Goal: Complete application form

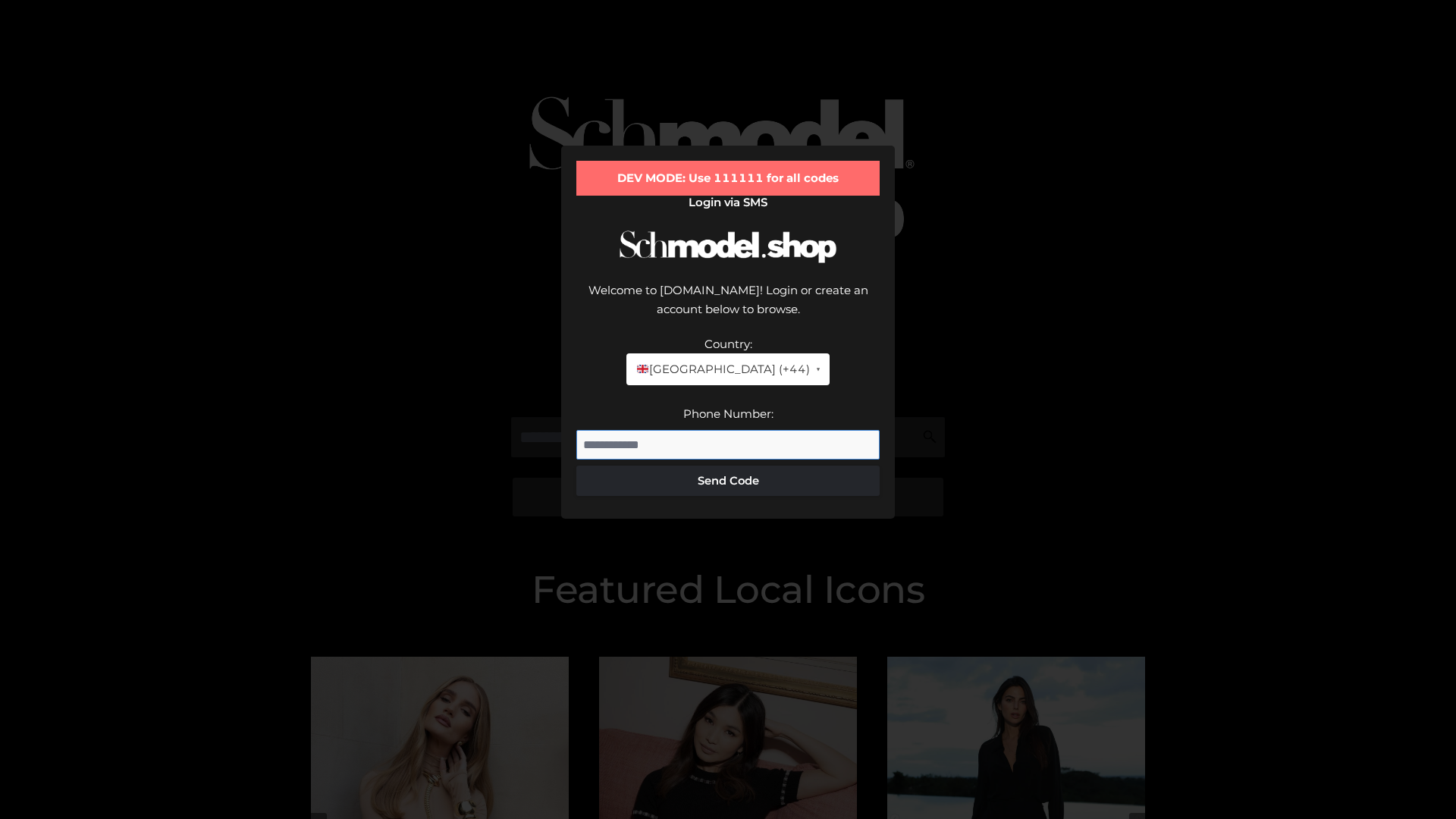
click at [728, 430] on input "Phone Number:" at bounding box center [728, 445] width 304 height 31
type input "**********"
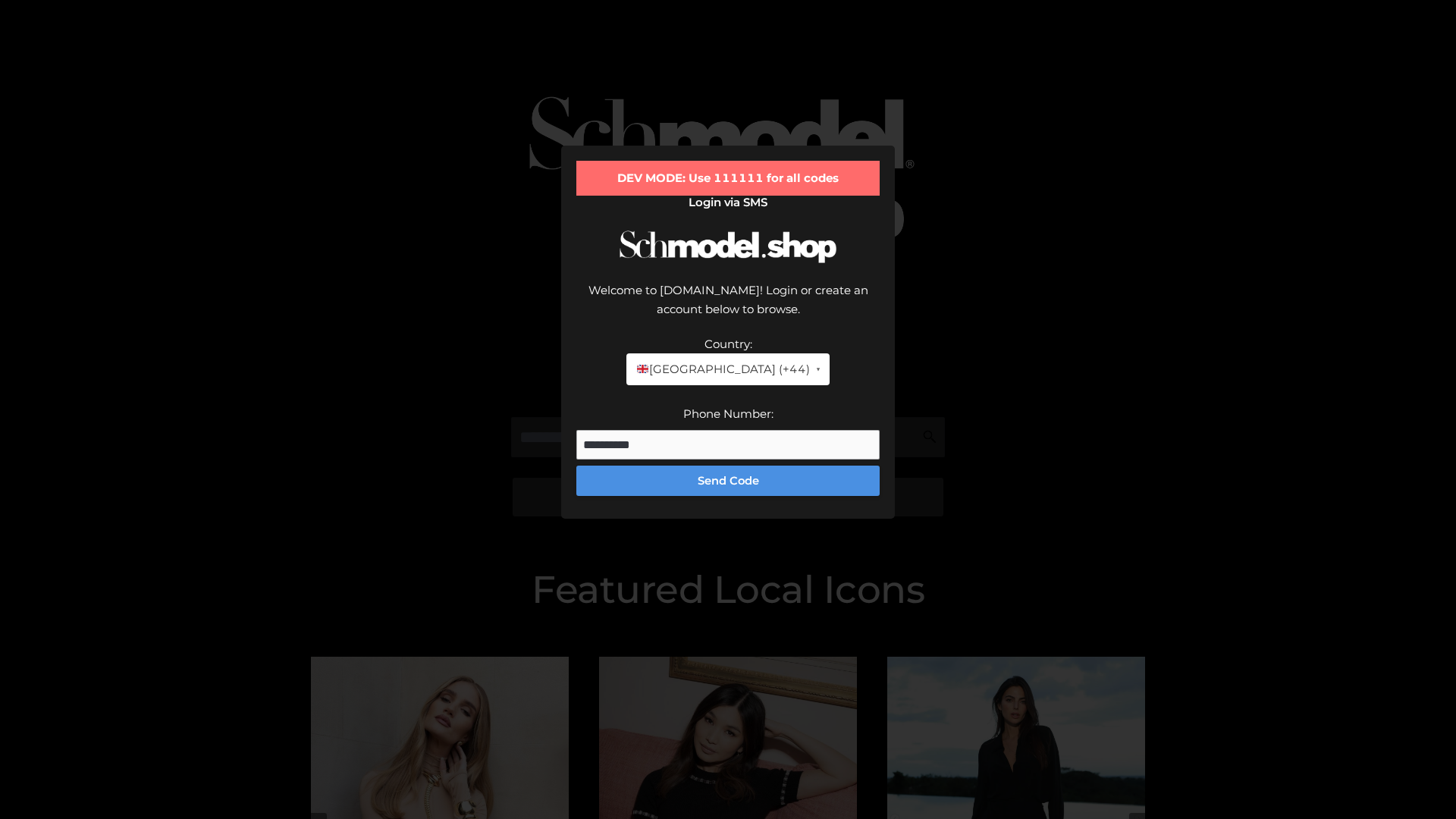
click at [728, 466] on button "Send Code" at bounding box center [728, 481] width 304 height 31
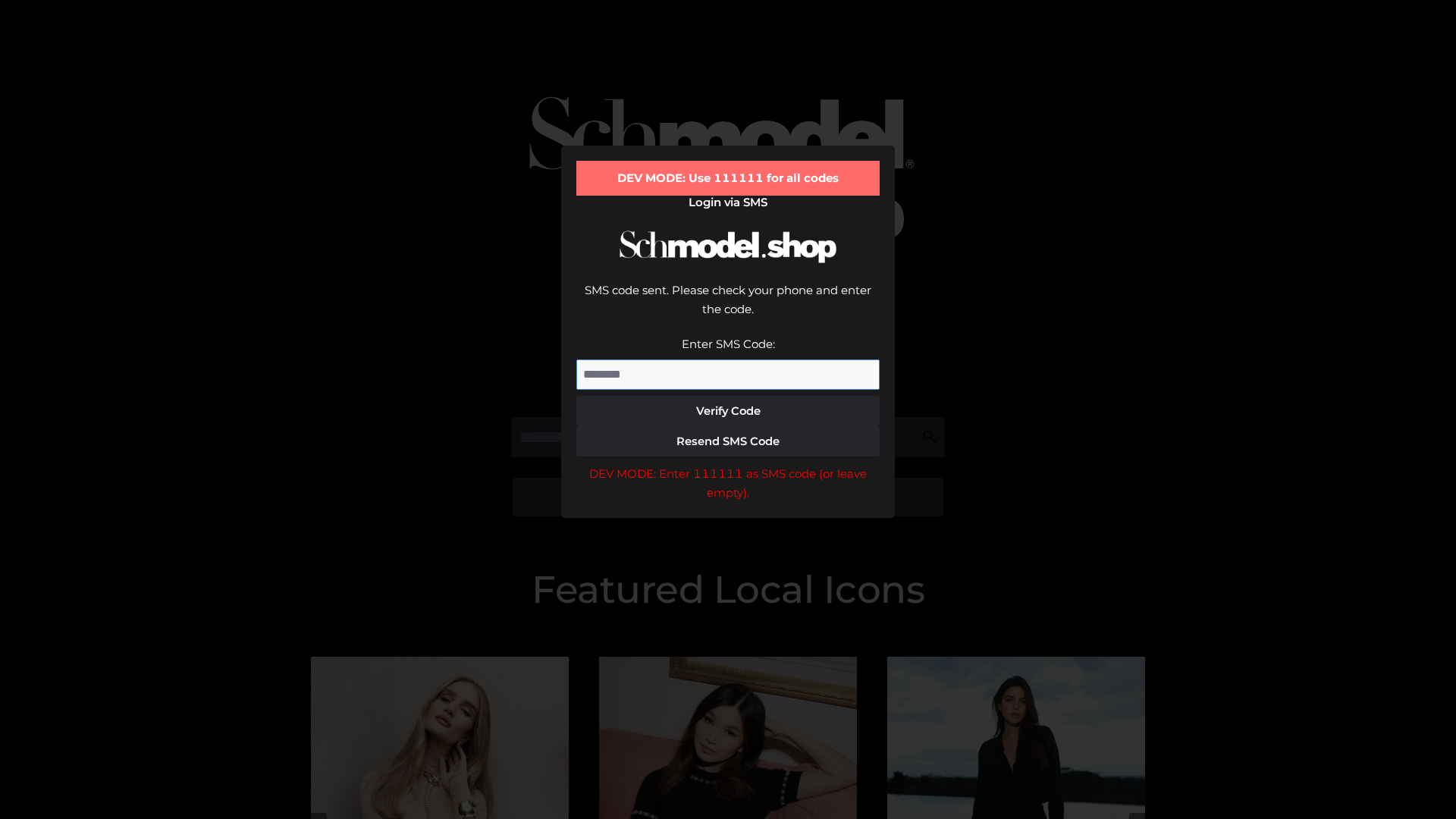
click at [728, 359] on input "Enter SMS Code:" at bounding box center [728, 374] width 304 height 31
type input "******"
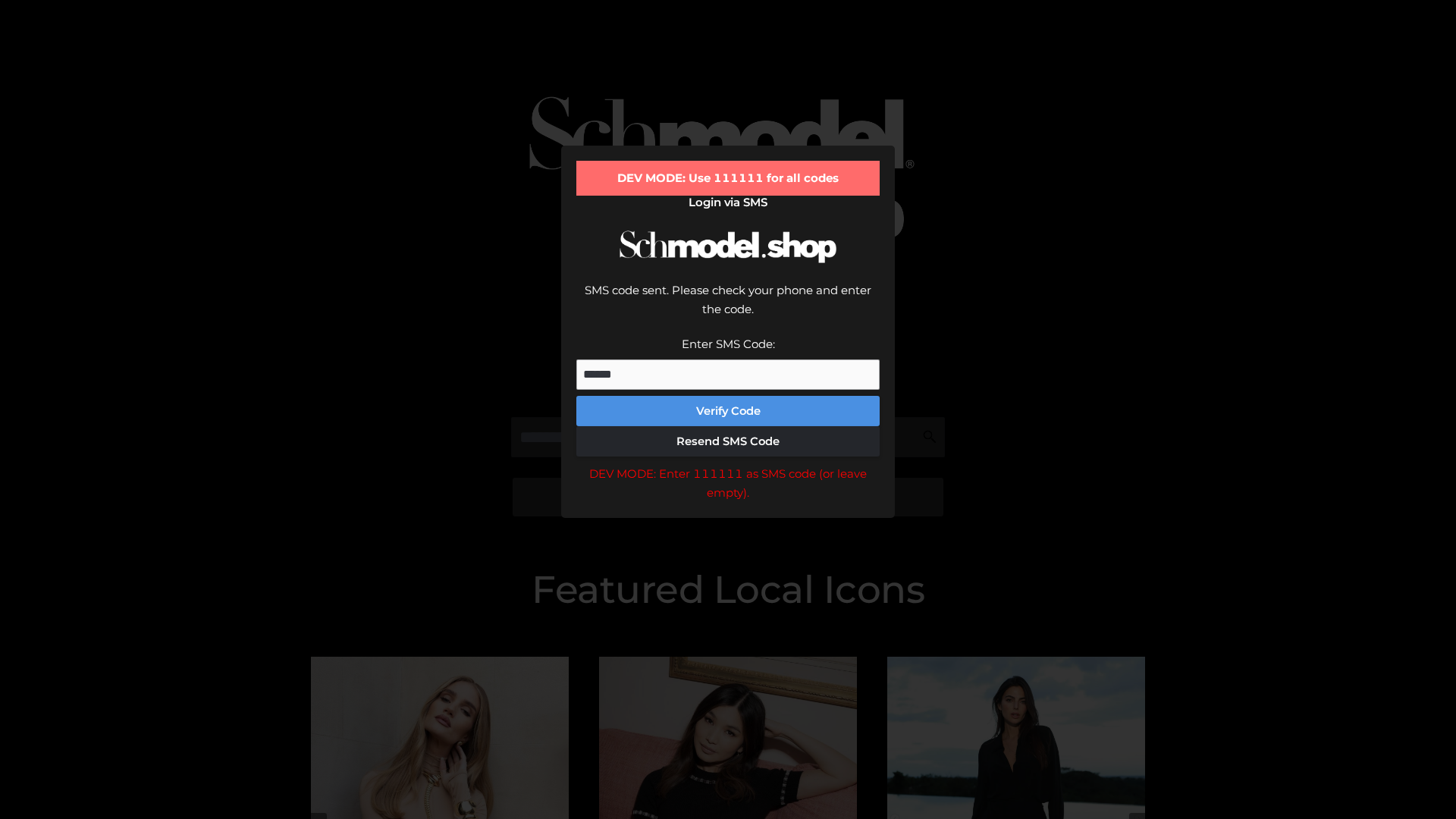
click at [728, 396] on button "Verify Code" at bounding box center [728, 411] width 304 height 31
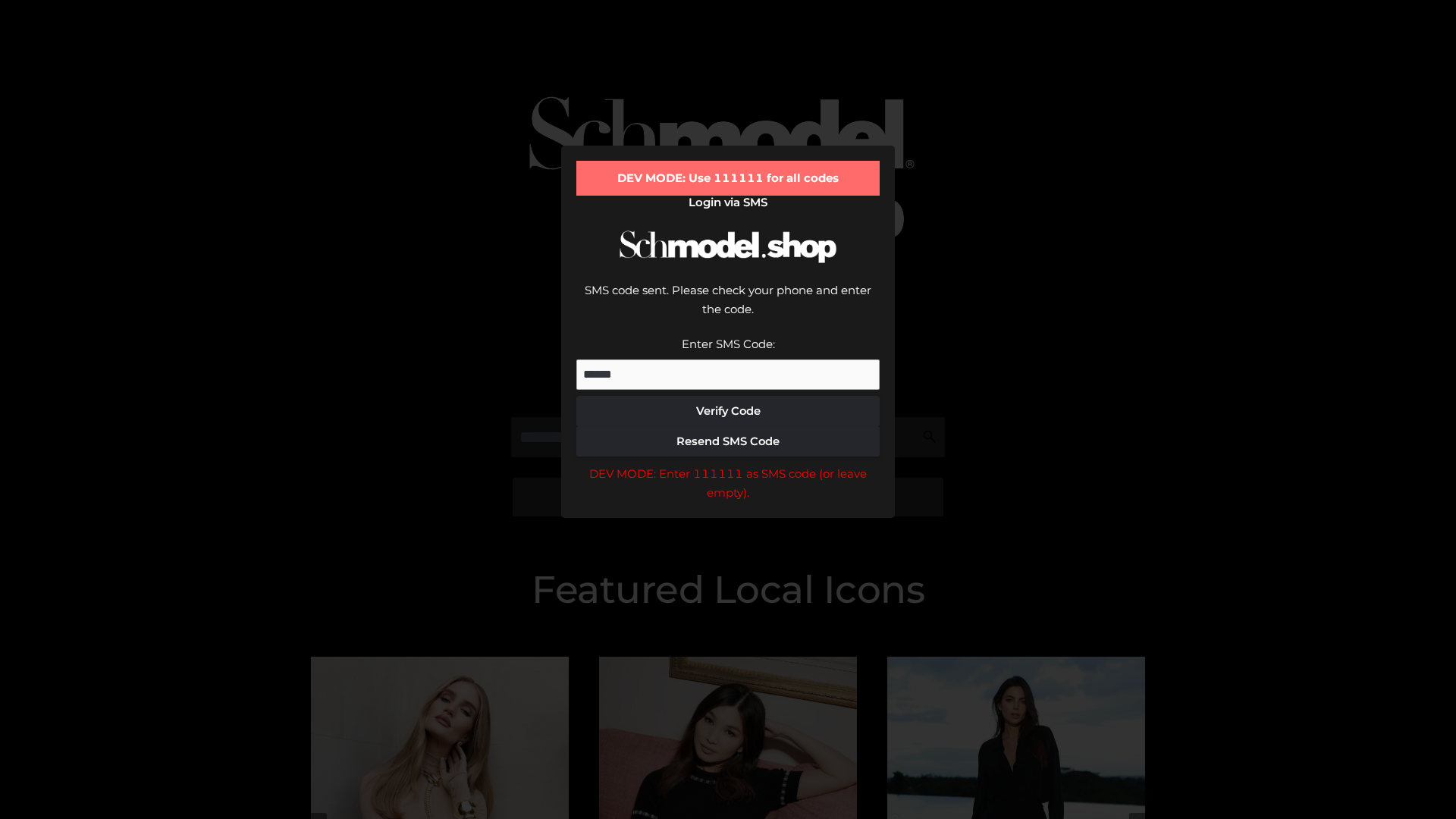
click at [728, 464] on div "DEV MODE: Enter 111111 as SMS code (or leave empty)." at bounding box center [728, 483] width 304 height 39
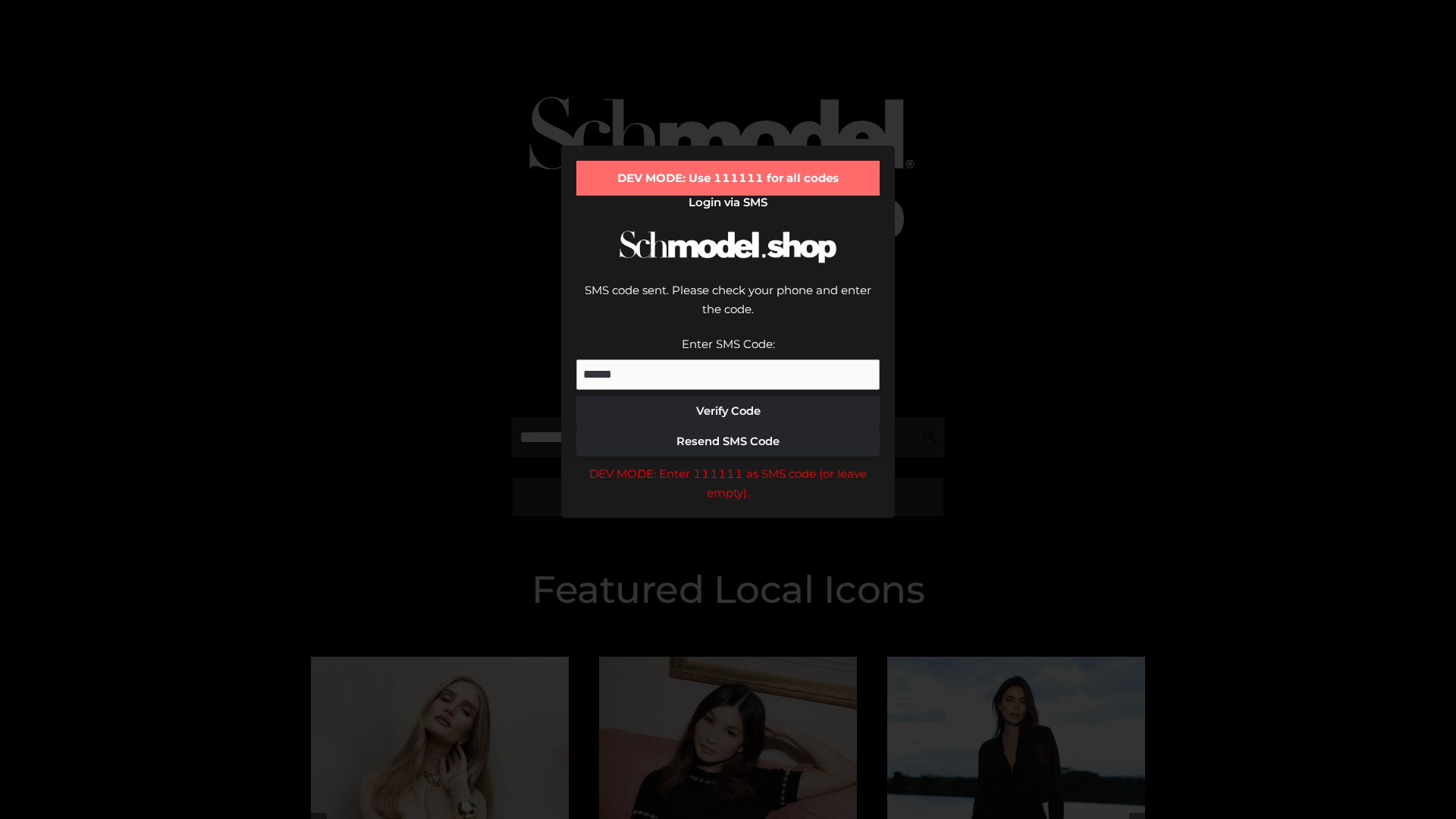
click at [728, 464] on div "DEV MODE: Enter 111111 as SMS code (or leave empty)." at bounding box center [728, 483] width 304 height 39
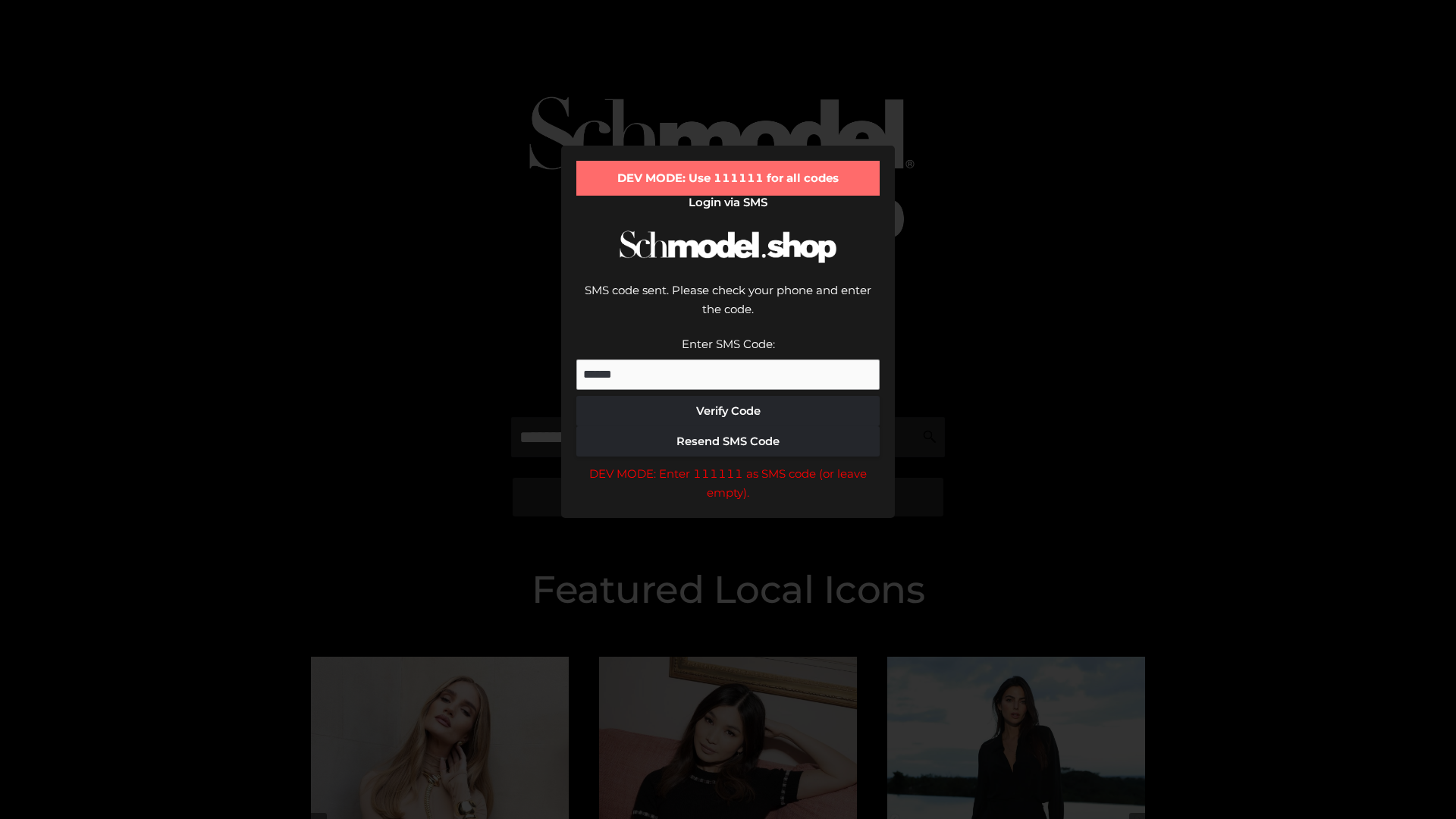
click at [728, 464] on div "DEV MODE: Enter 111111 as SMS code (or leave empty)." at bounding box center [728, 483] width 304 height 39
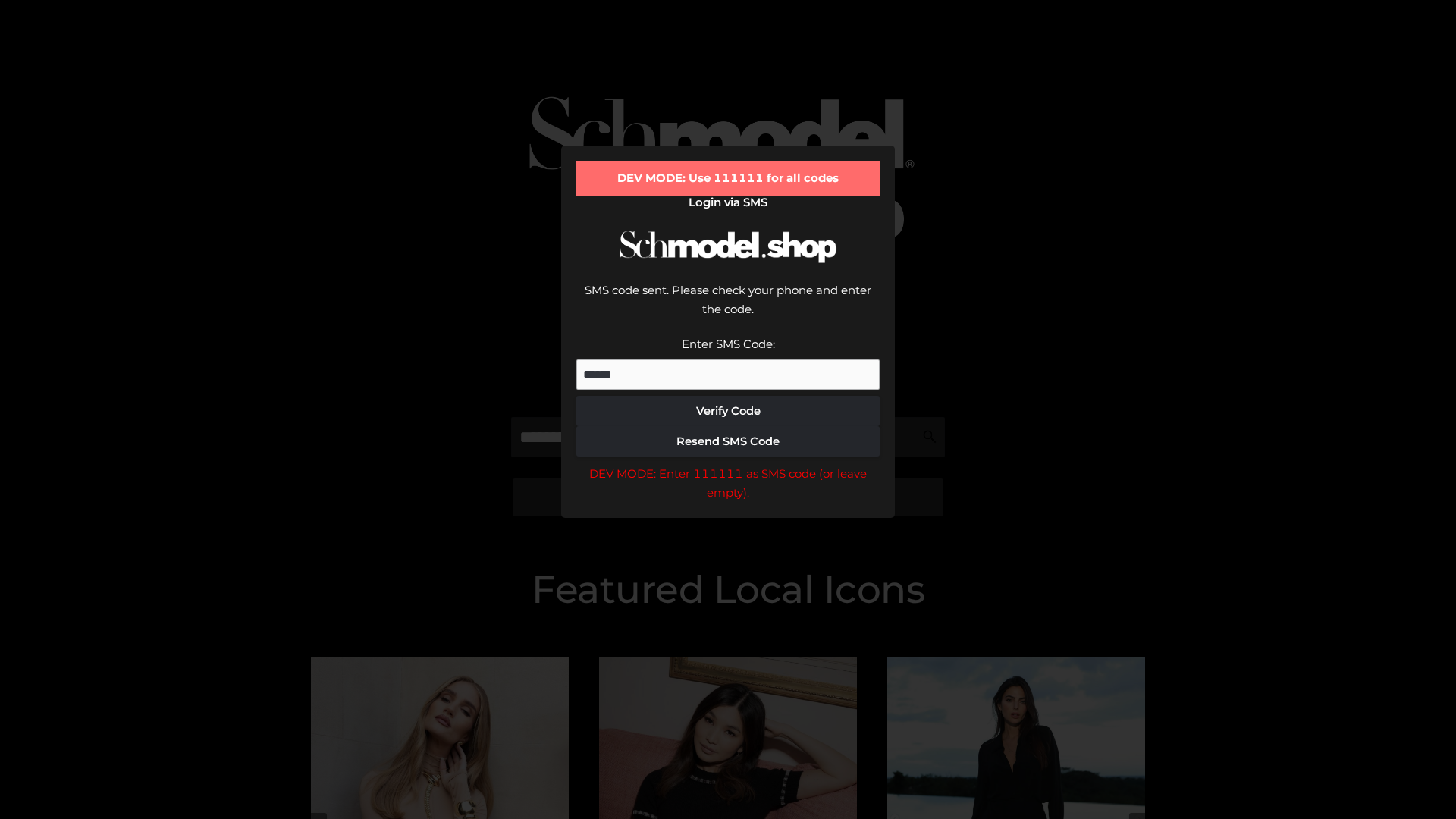
click at [728, 464] on div "DEV MODE: Enter 111111 as SMS code (or leave empty)." at bounding box center [728, 483] width 304 height 39
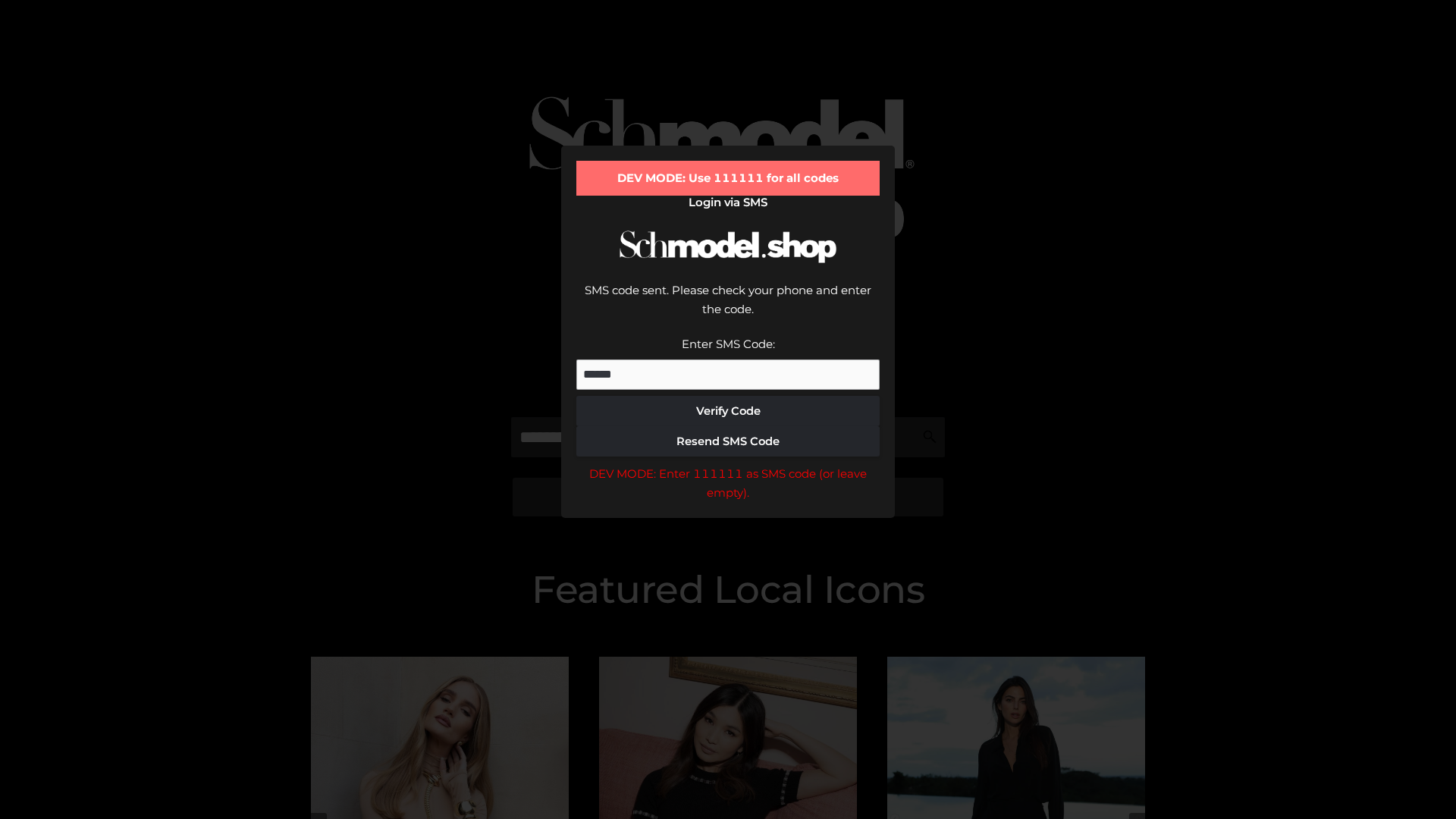
click at [728, 464] on div "DEV MODE: Enter 111111 as SMS code (or leave empty)." at bounding box center [728, 483] width 304 height 39
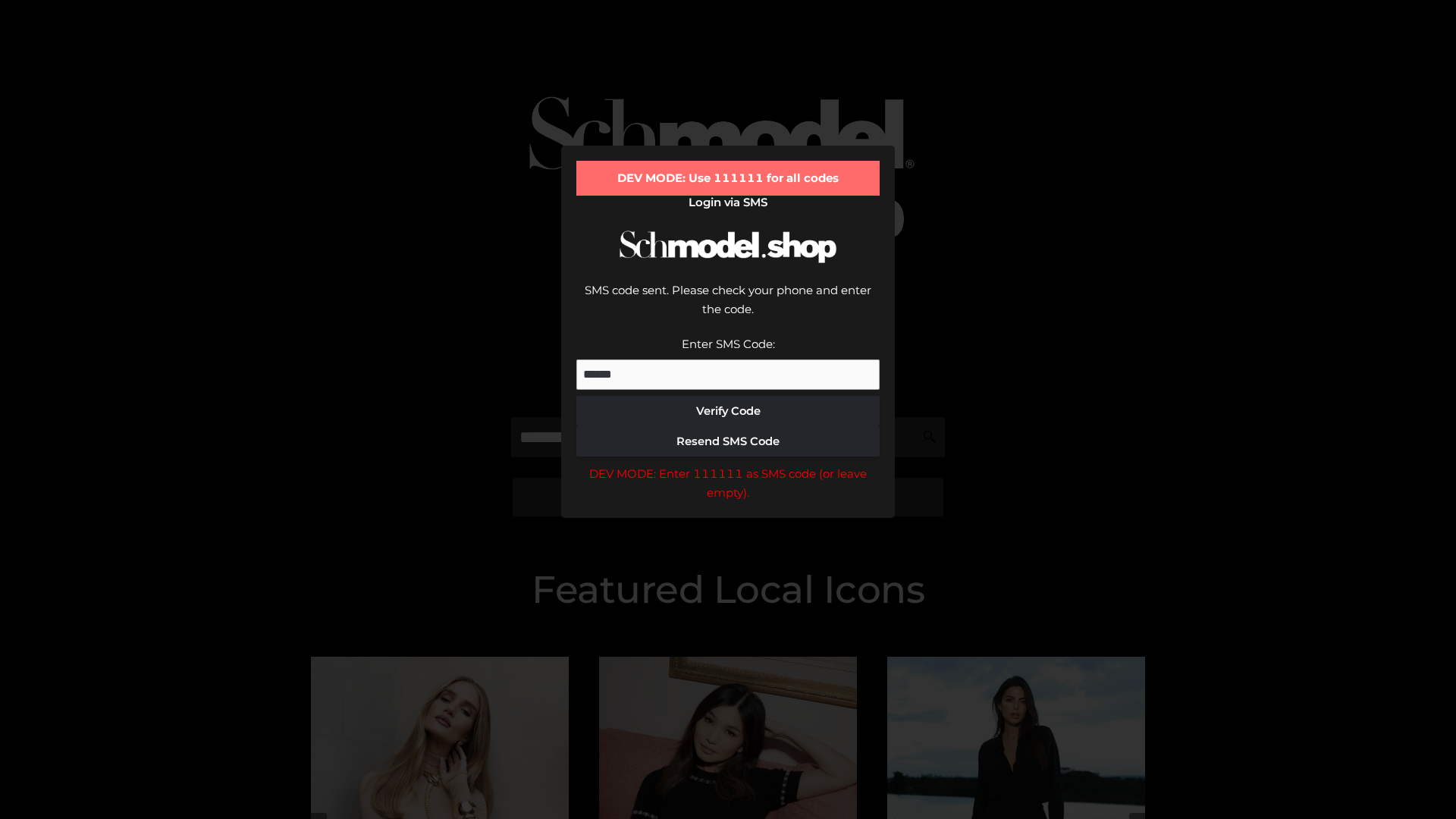
click at [728, 464] on div "DEV MODE: Enter 111111 as SMS code (or leave empty)." at bounding box center [728, 483] width 304 height 39
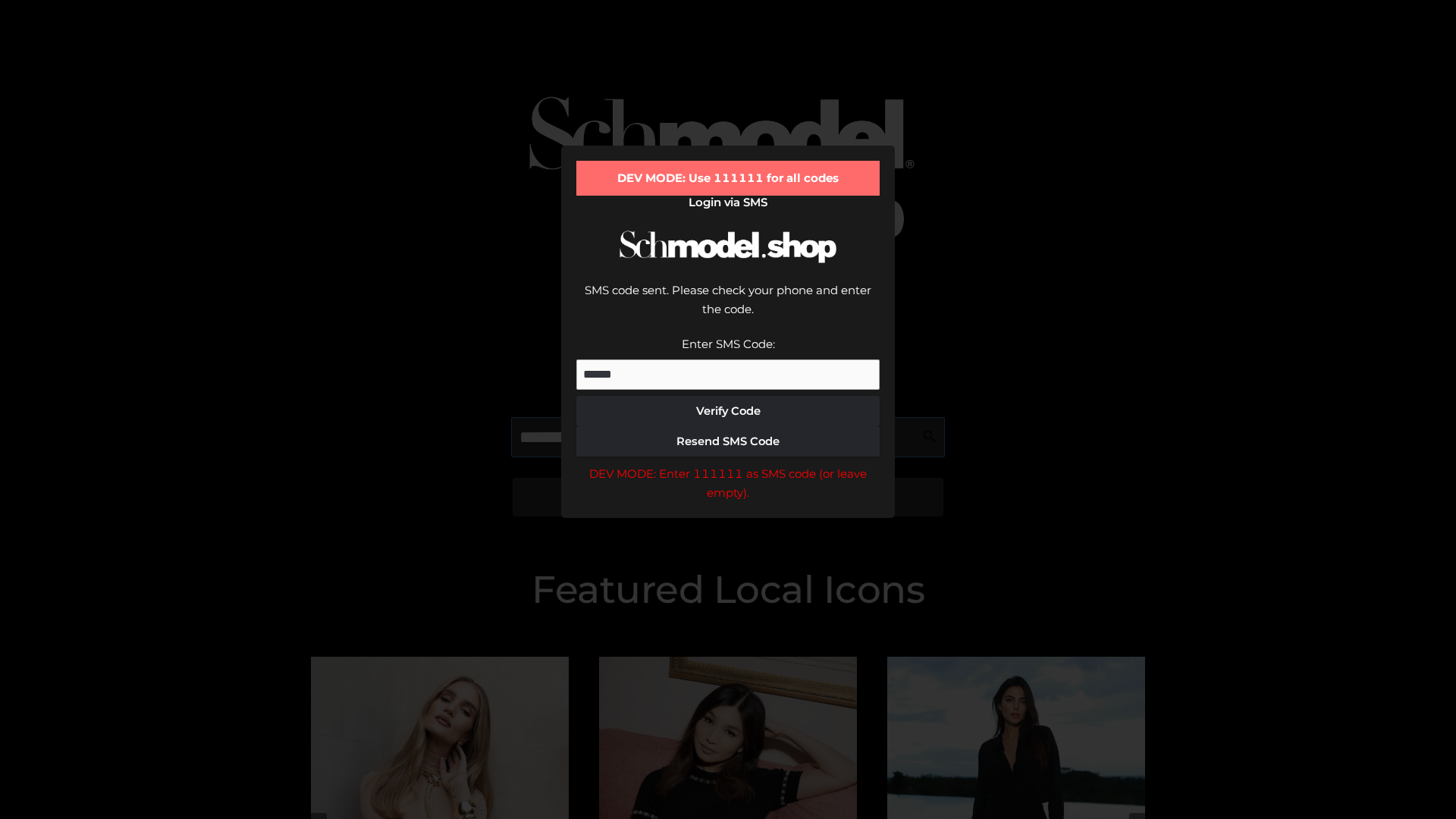
scroll to position [0, 78]
click at [728, 464] on div "DEV MODE: Enter 111111 as SMS code (or leave empty)." at bounding box center [728, 483] width 304 height 39
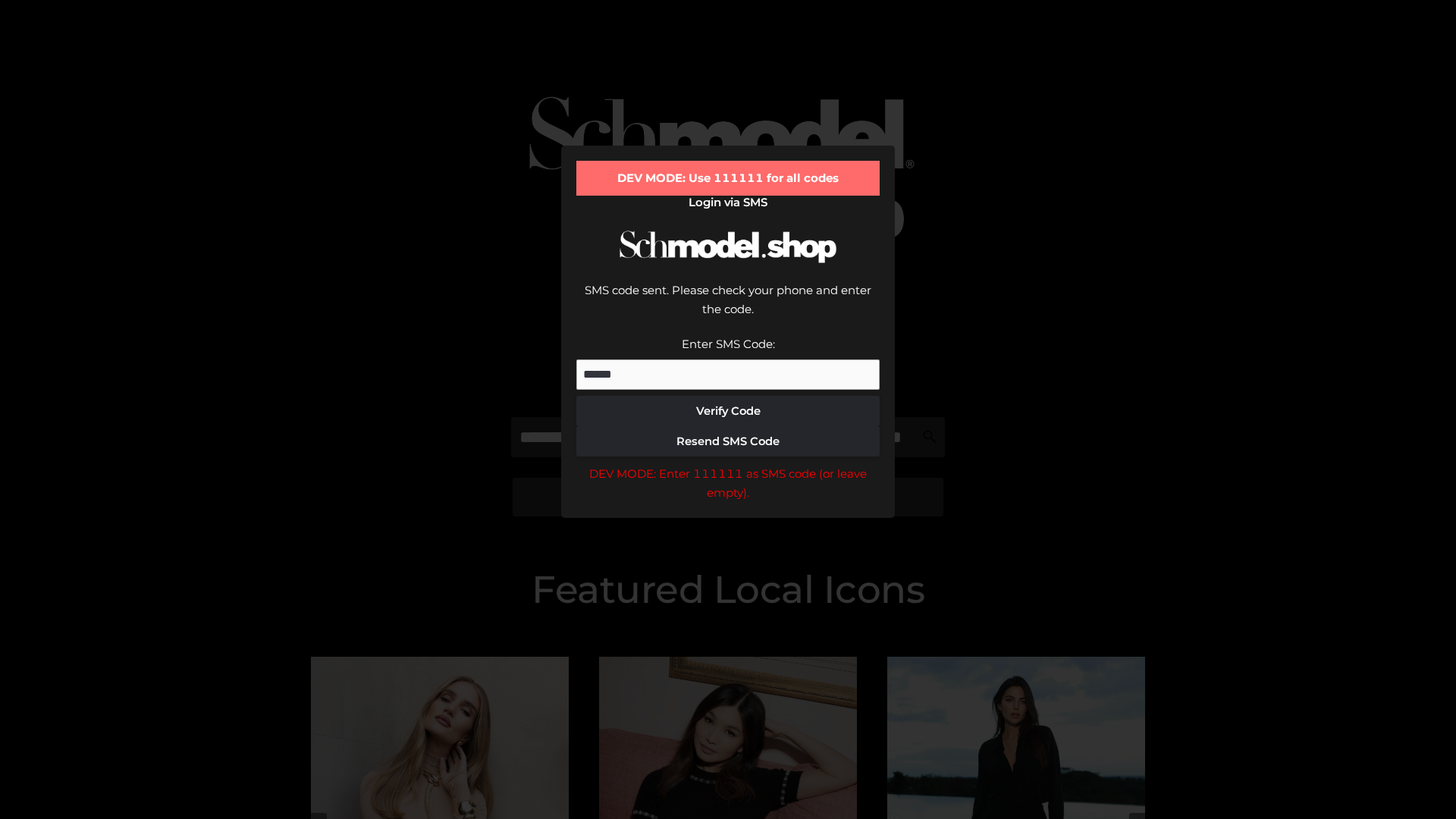
click at [728, 464] on div "DEV MODE: Enter 111111 as SMS code (or leave empty)." at bounding box center [728, 483] width 304 height 39
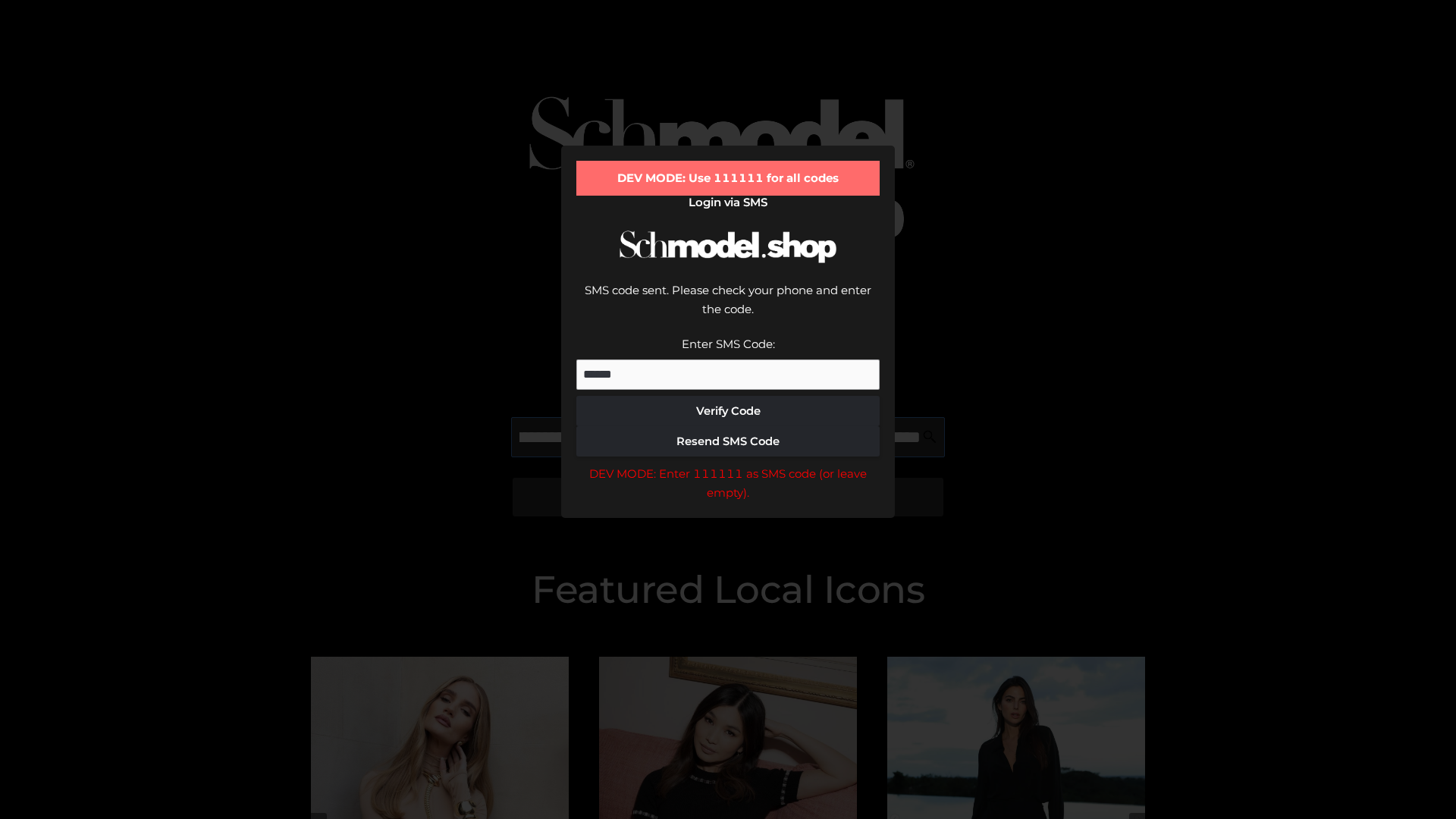
scroll to position [0, 165]
click at [728, 464] on div "DEV MODE: Enter 111111 as SMS code (or leave empty)." at bounding box center [728, 483] width 304 height 39
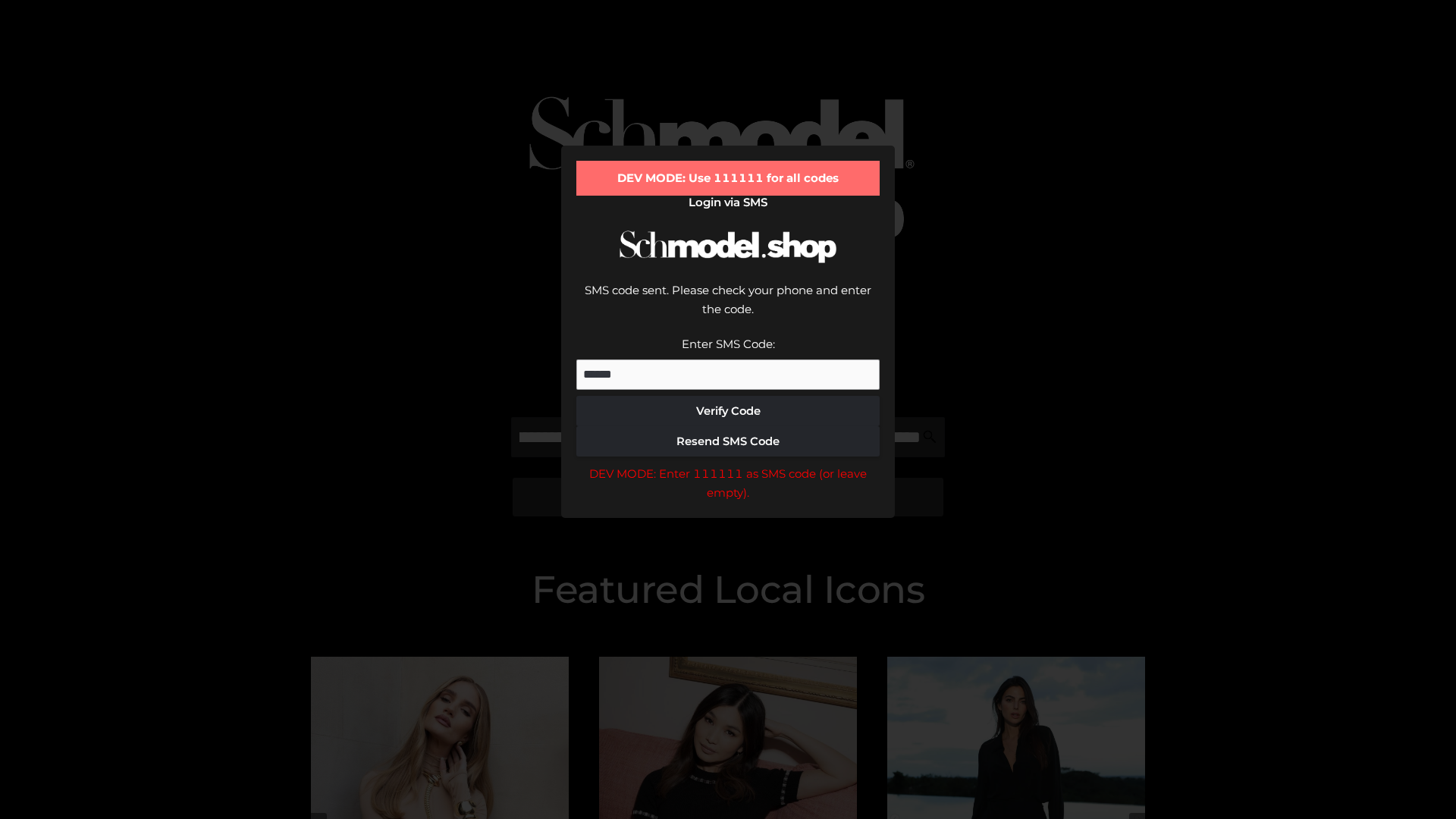
click at [728, 464] on div "DEV MODE: Enter 111111 as SMS code (or leave empty)." at bounding box center [728, 483] width 304 height 39
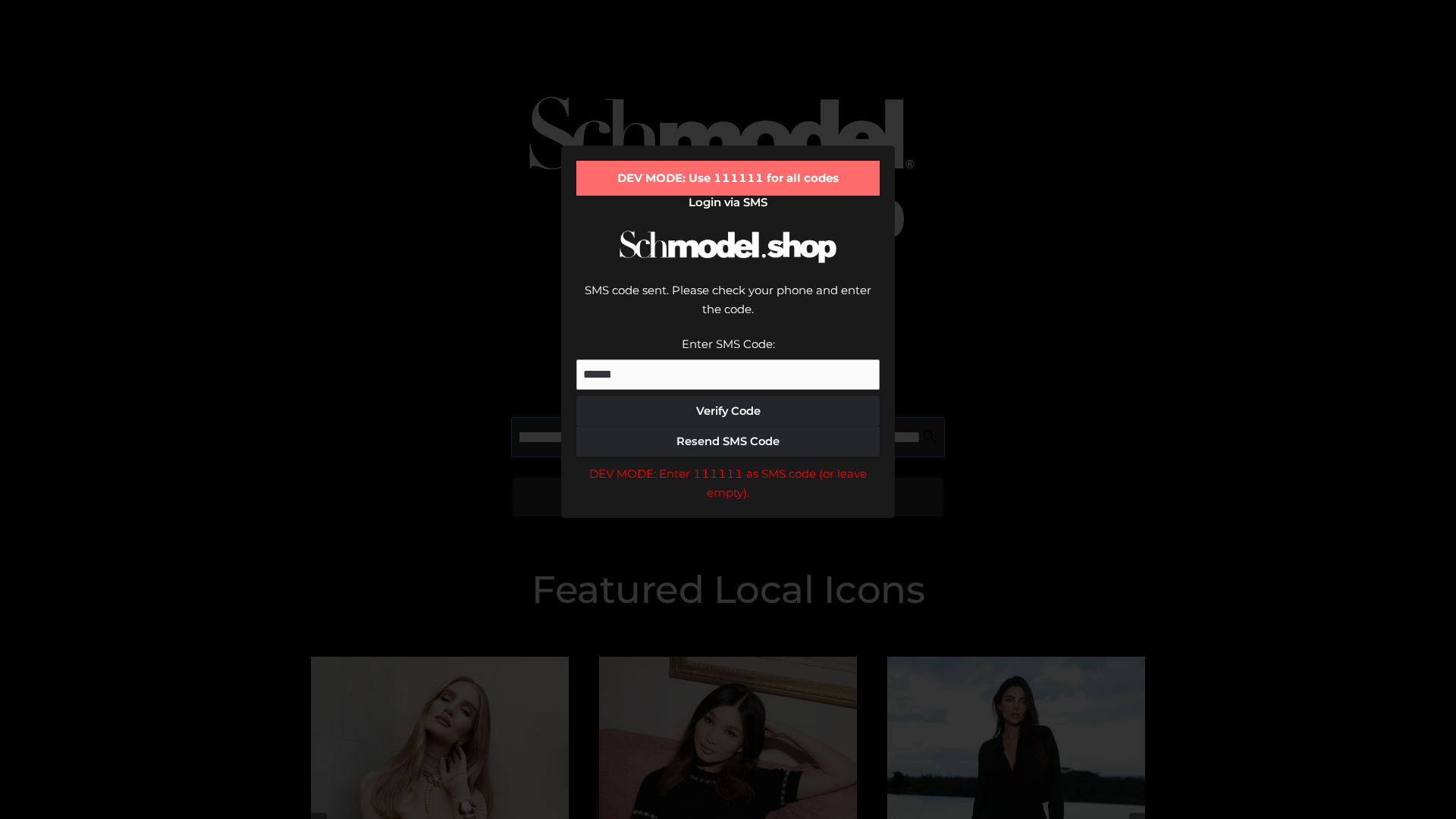
scroll to position [0, 257]
click at [728, 464] on div "DEV MODE: Enter 111111 as SMS code (or leave empty)." at bounding box center [728, 483] width 304 height 39
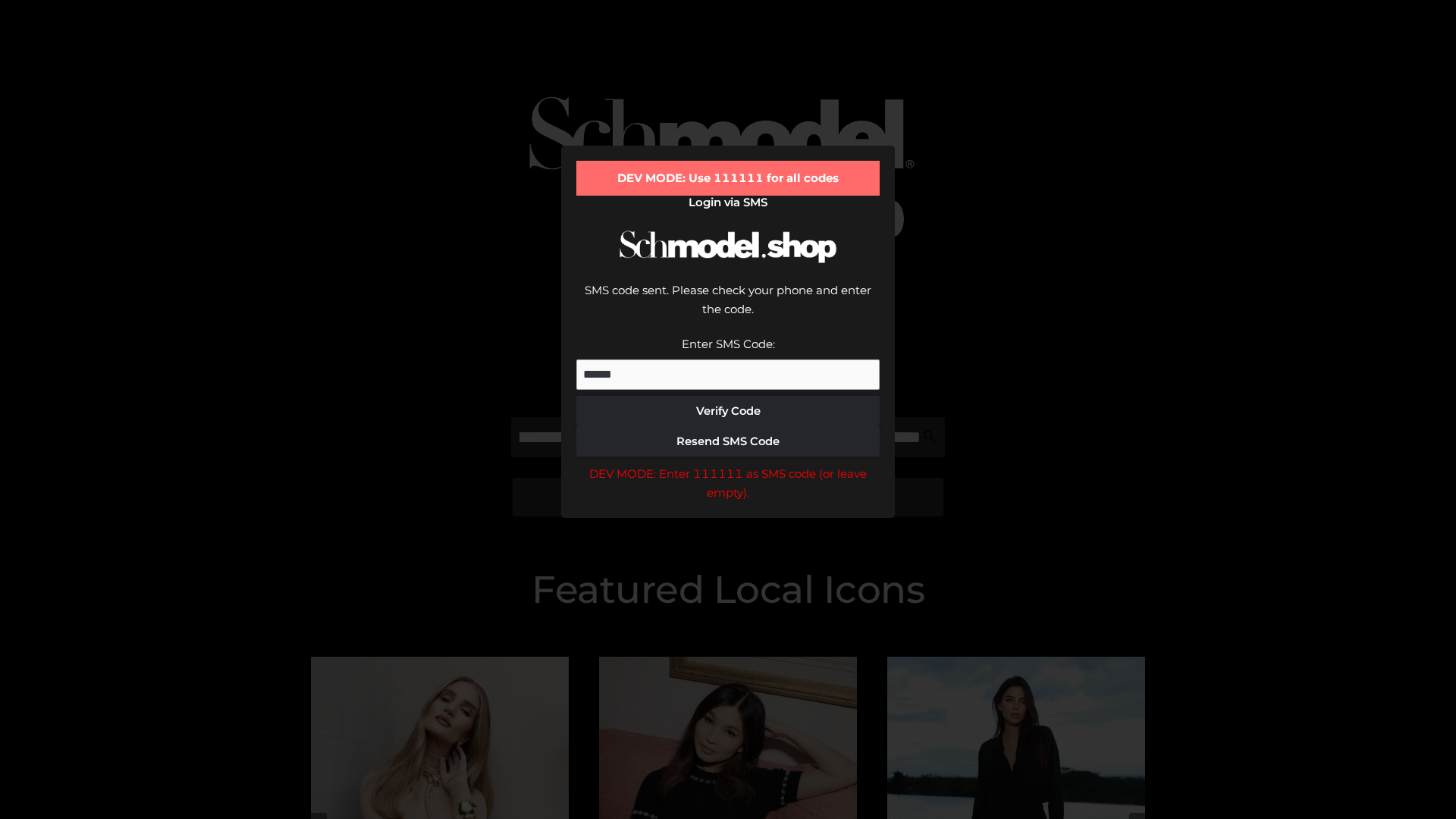
click at [728, 464] on div "DEV MODE: Enter 111111 as SMS code (or leave empty)." at bounding box center [728, 483] width 304 height 39
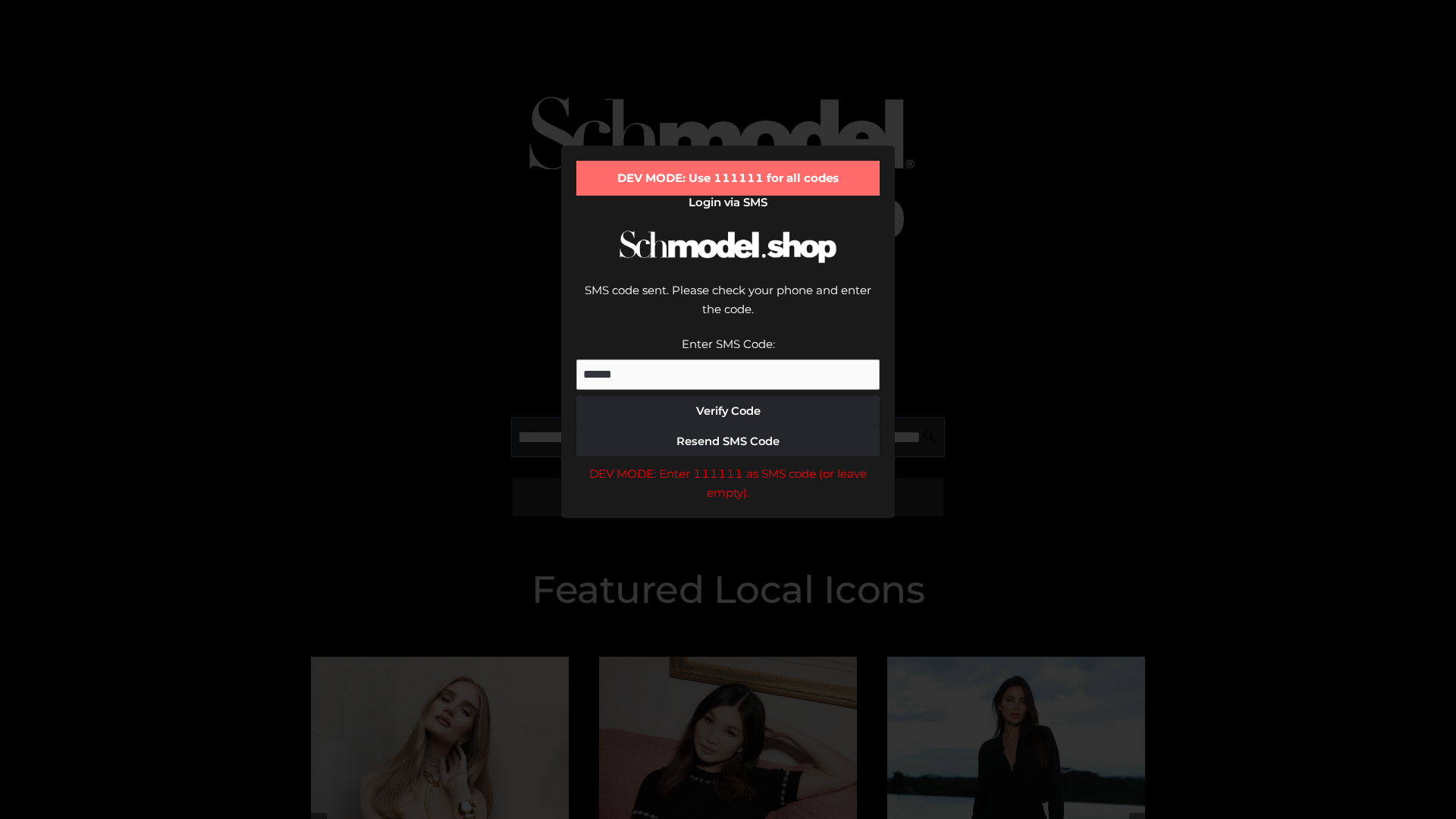
scroll to position [0, 352]
click at [728, 464] on div "DEV MODE: Enter 111111 as SMS code (or leave empty)." at bounding box center [728, 483] width 304 height 39
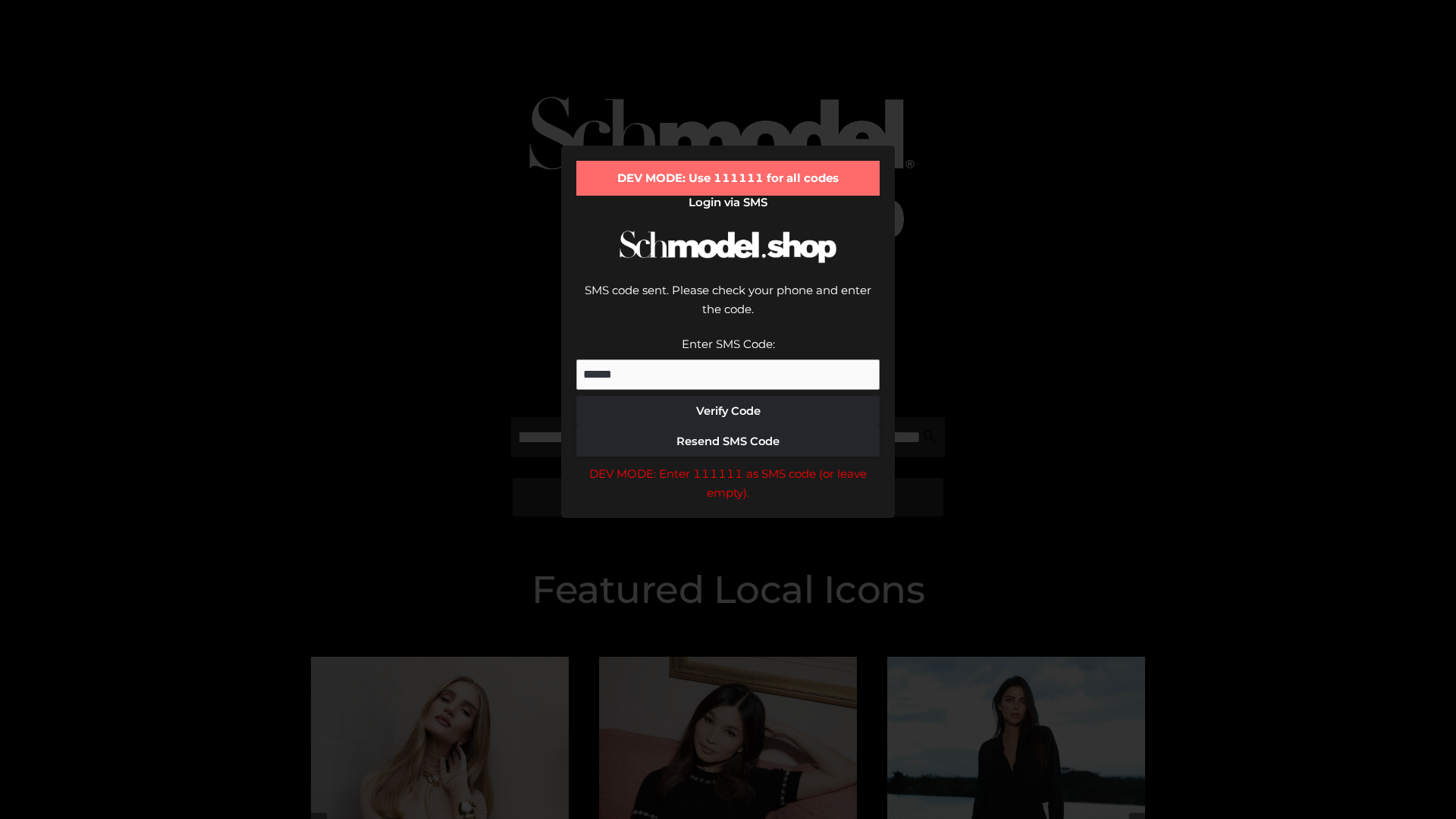
click at [728, 464] on div "DEV MODE: Enter 111111 as SMS code (or leave empty)." at bounding box center [728, 483] width 304 height 39
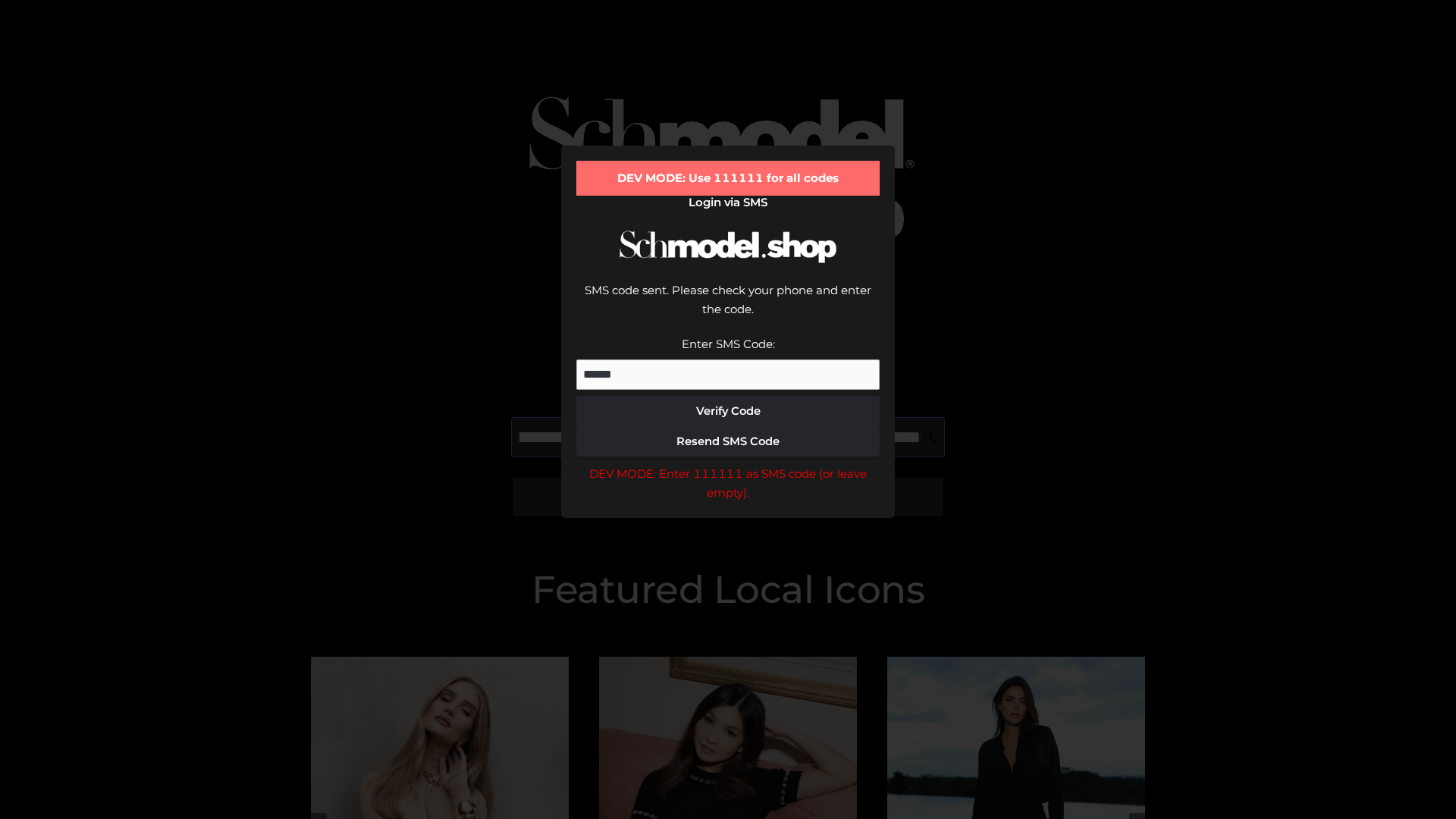
scroll to position [0, 440]
click at [728, 464] on div "DEV MODE: Enter 111111 as SMS code (or leave empty)." at bounding box center [728, 483] width 304 height 39
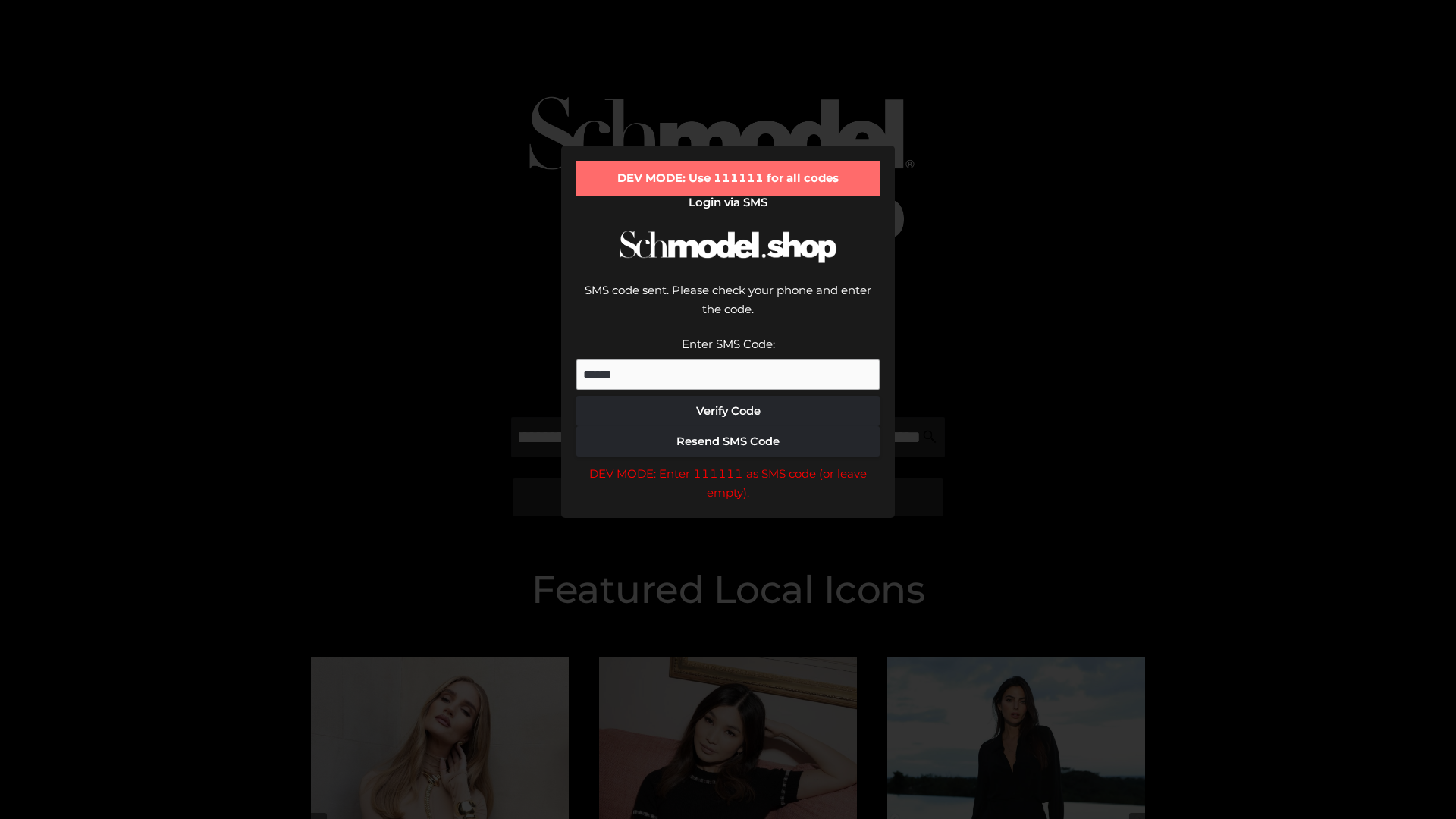
click at [728, 464] on div "DEV MODE: Enter 111111 as SMS code (or leave empty)." at bounding box center [728, 483] width 304 height 39
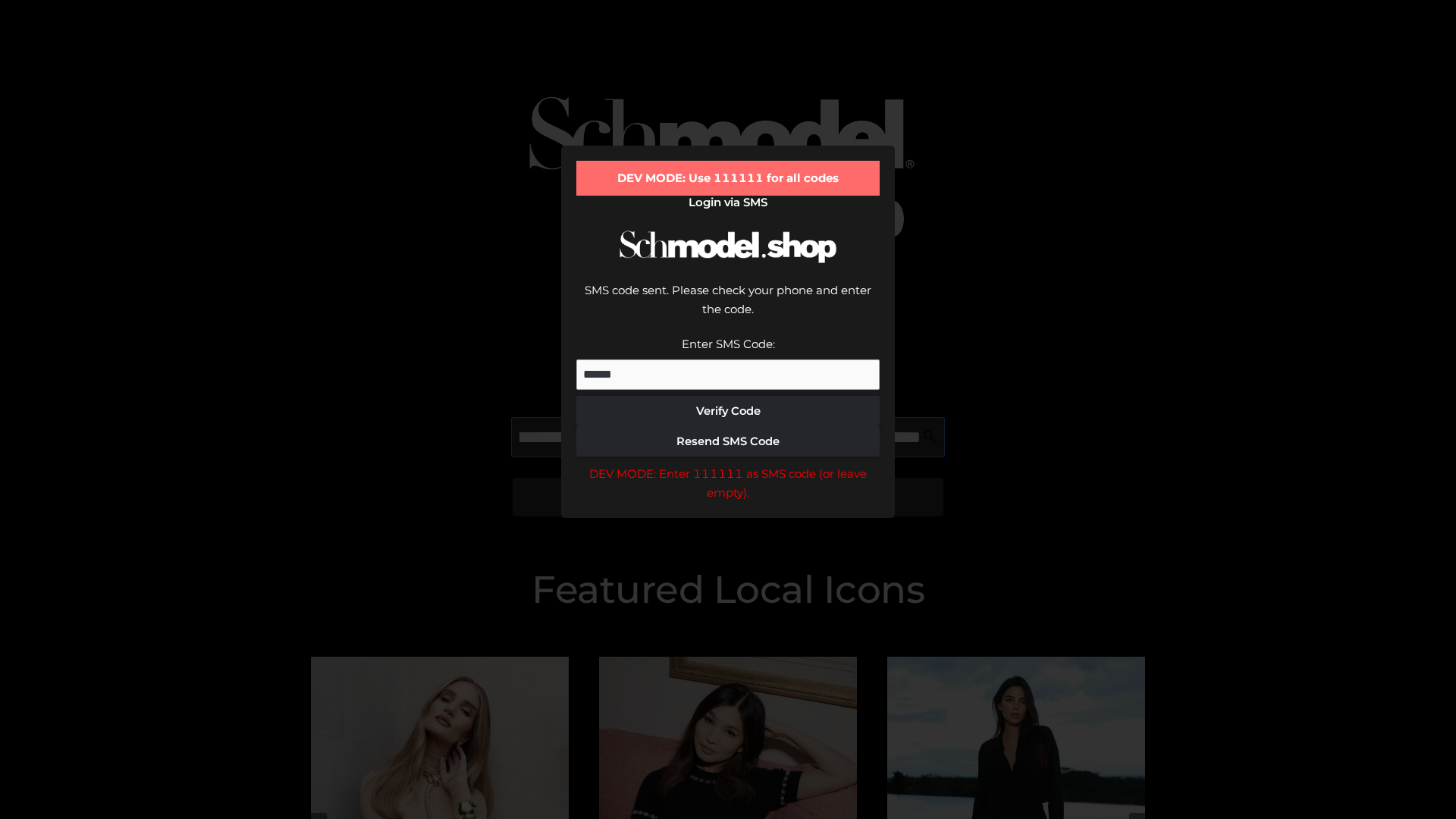
scroll to position [0, 532]
click at [728, 464] on div "DEV MODE: Enter 111111 as SMS code (or leave empty)." at bounding box center [728, 483] width 304 height 39
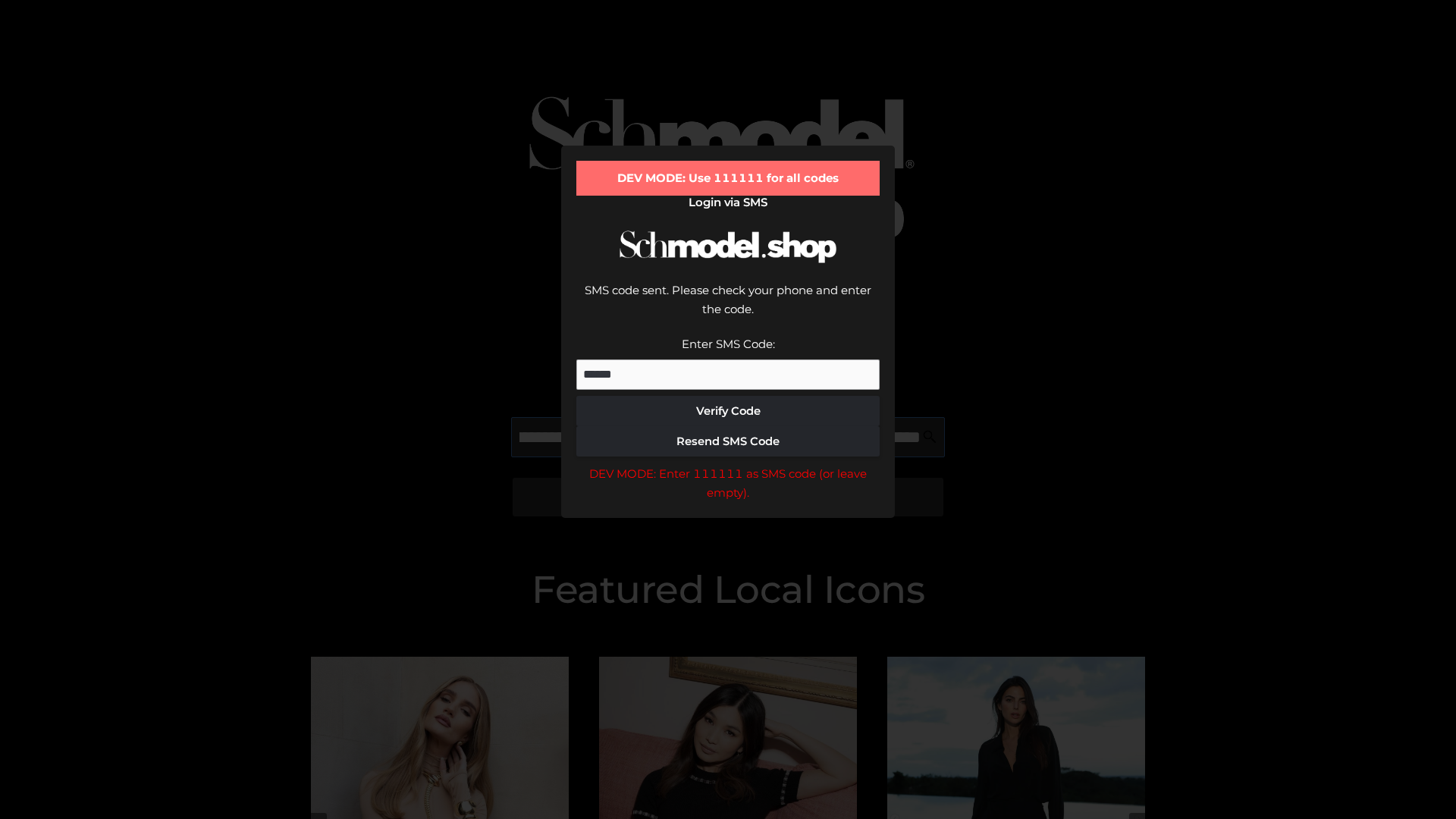
type input "**********"
